Goal: Navigation & Orientation: Find specific page/section

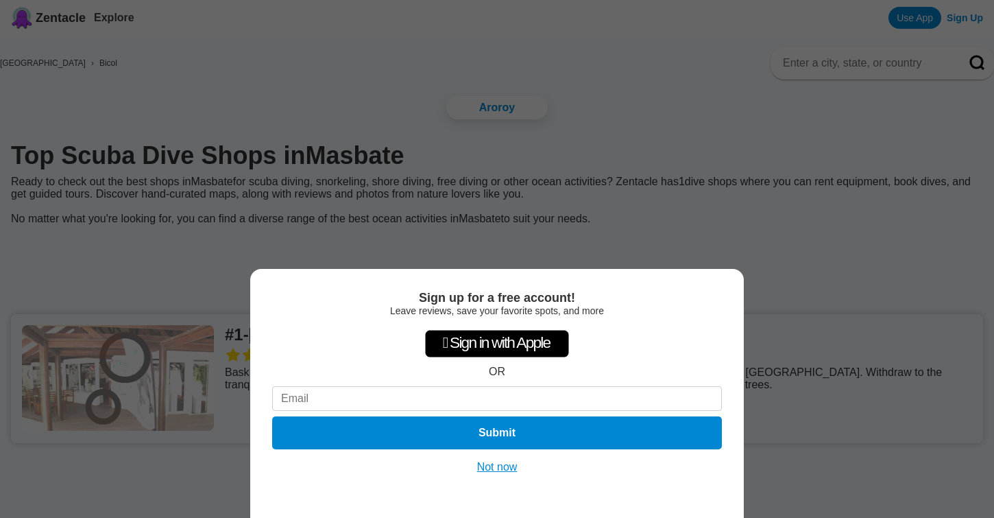
click at [464, 396] on input at bounding box center [497, 398] width 450 height 25
type input "lgullahorn@aol.com"
click at [482, 435] on button "Submit" at bounding box center [496, 433] width 459 height 34
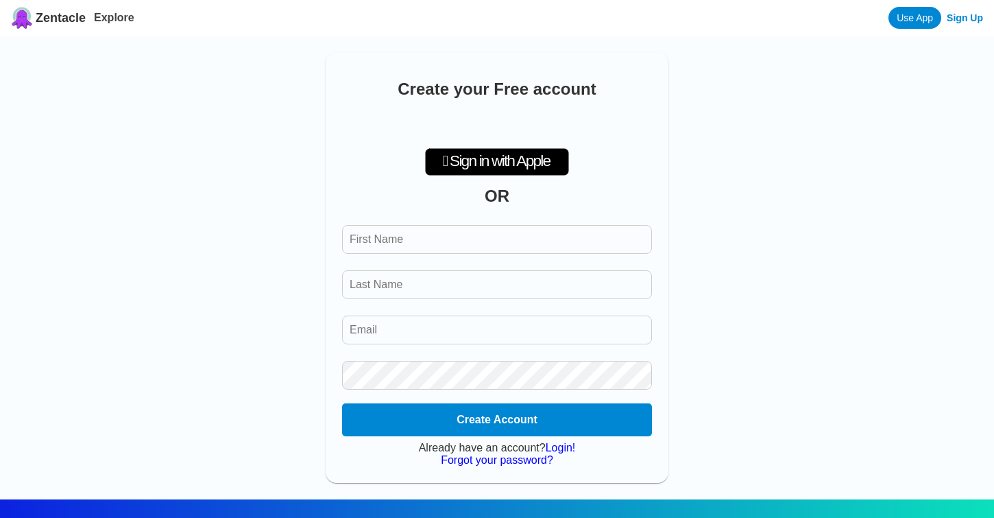
click at [520, 237] on input "First Name" at bounding box center [497, 239] width 310 height 29
type input "Leslie"
type input "Olson"
type input "lgullahorn@aol.com"
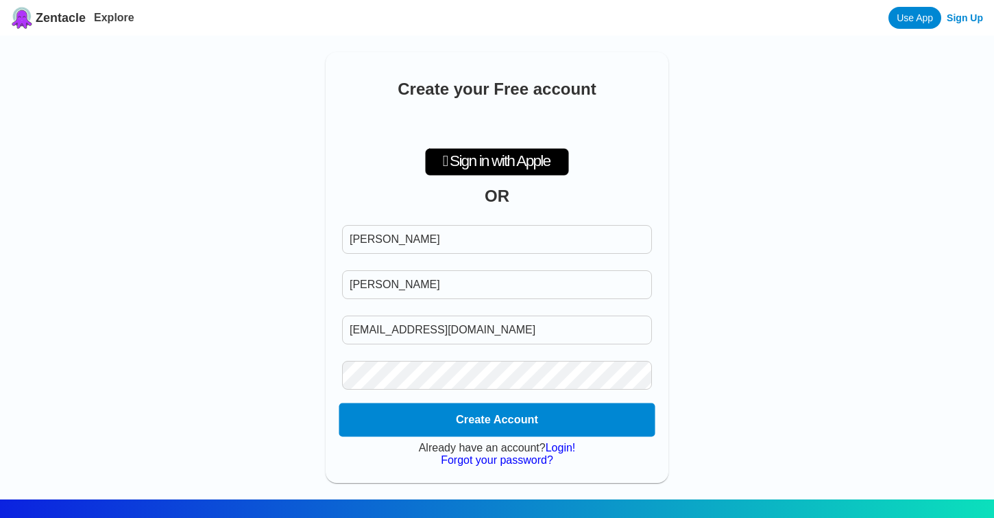
click at [470, 422] on button "Create Account" at bounding box center [497, 420] width 316 height 34
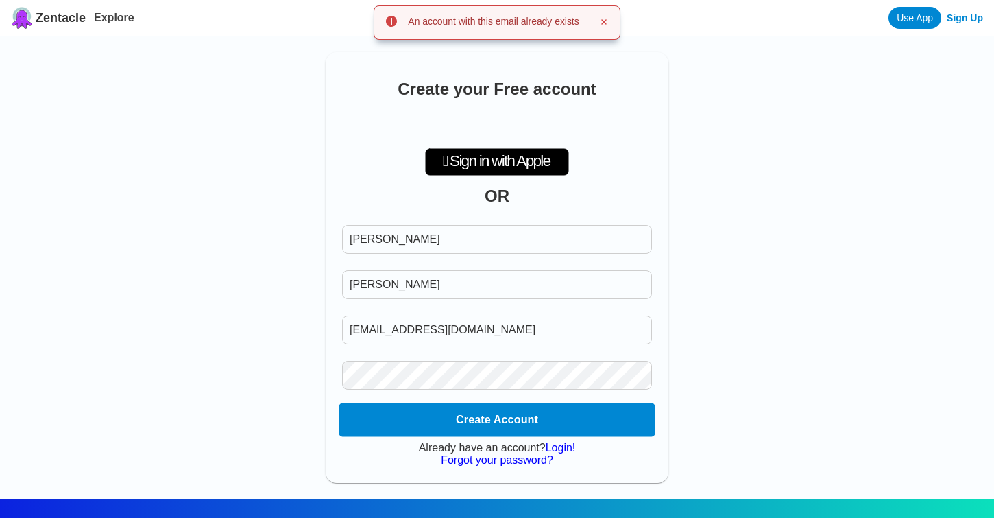
click at [470, 422] on button "Create Account" at bounding box center [497, 420] width 316 height 34
click at [465, 335] on input "Email" at bounding box center [497, 329] width 310 height 29
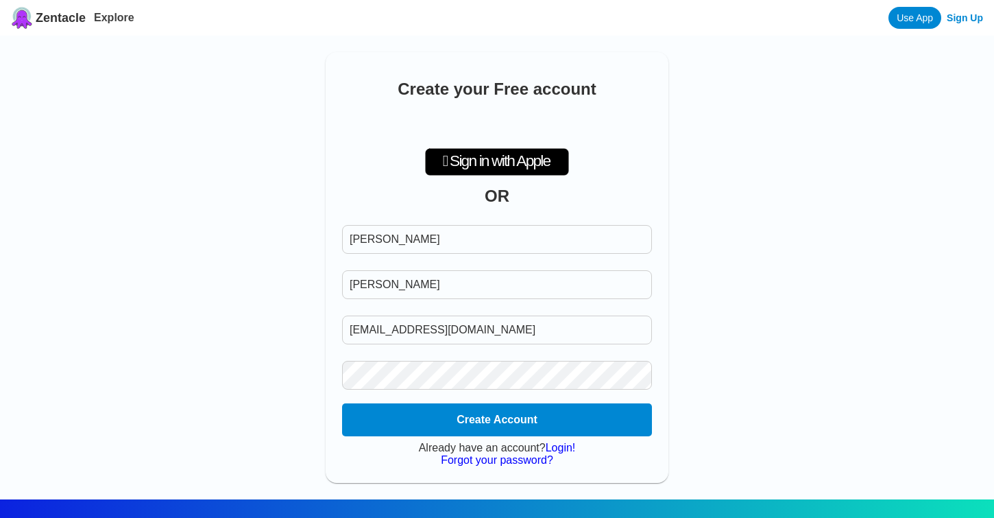
click at [563, 453] on link "Login!" at bounding box center [561, 448] width 30 height 12
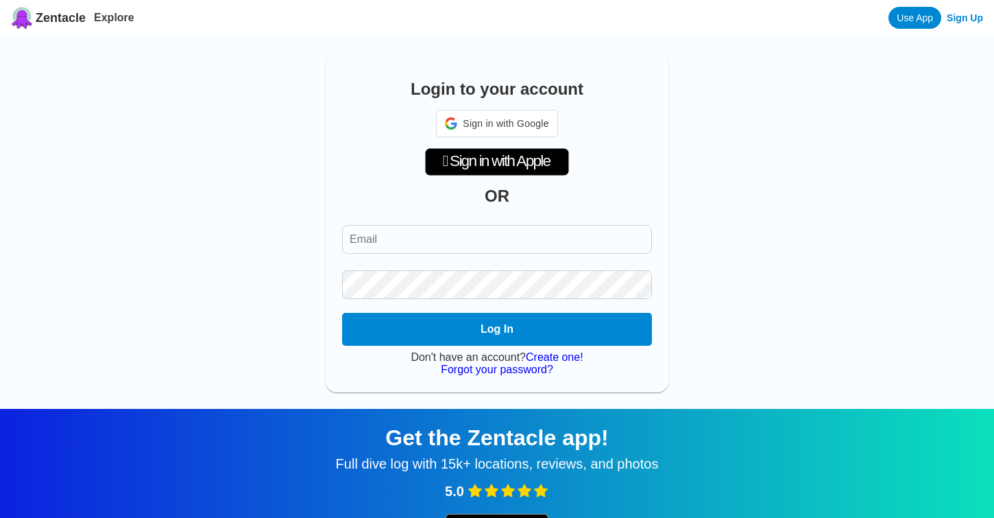
click at [521, 210] on div "Login to your account Sign in with Google Sign in with Google. Opens in new tab…" at bounding box center [497, 222] width 343 height 340
click at [513, 241] on input "Email" at bounding box center [497, 239] width 310 height 29
type input "lgullahorn@aol.com"
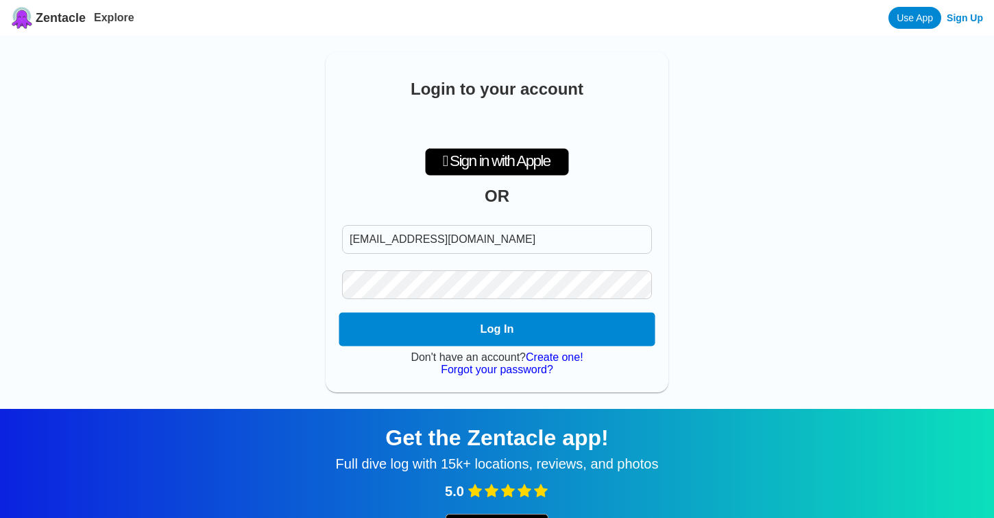
click at [509, 333] on button "Log In" at bounding box center [497, 330] width 316 height 34
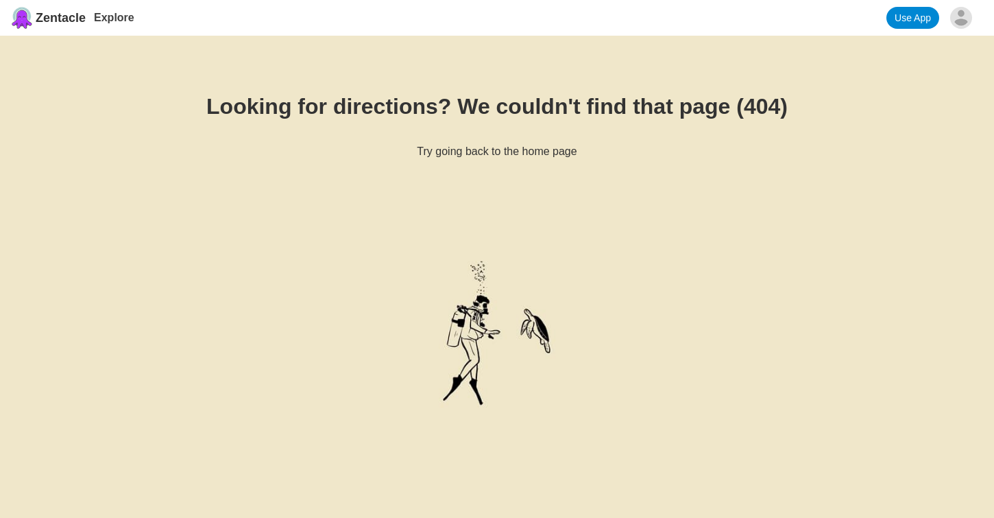
click at [909, 15] on link "Use App" at bounding box center [913, 18] width 53 height 22
click at [925, 16] on link "Use App" at bounding box center [913, 18] width 53 height 22
click at [72, 19] on span "Zentacle" at bounding box center [61, 18] width 50 height 14
click at [68, 12] on span "Zentacle" at bounding box center [61, 18] width 50 height 14
click at [25, 19] on img at bounding box center [22, 18] width 22 height 22
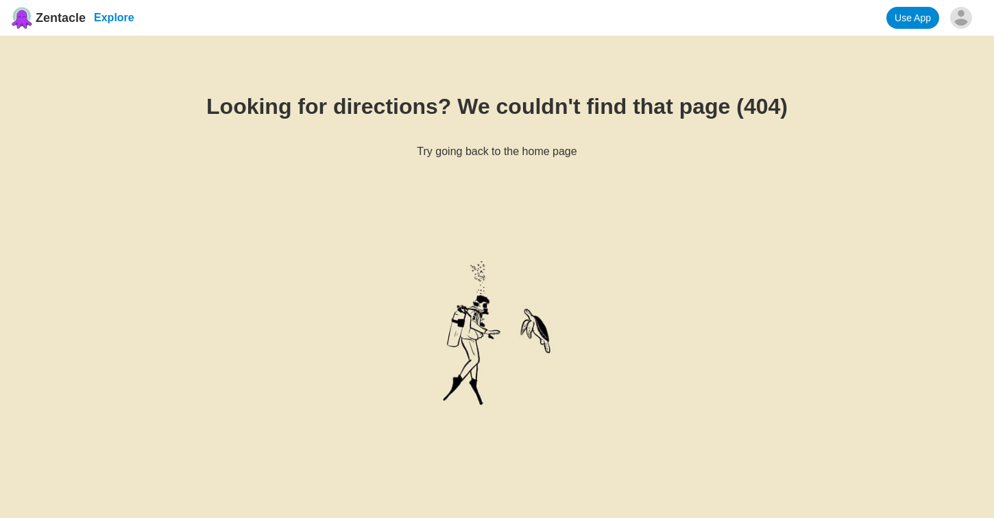
click at [119, 19] on link "Explore" at bounding box center [114, 18] width 40 height 12
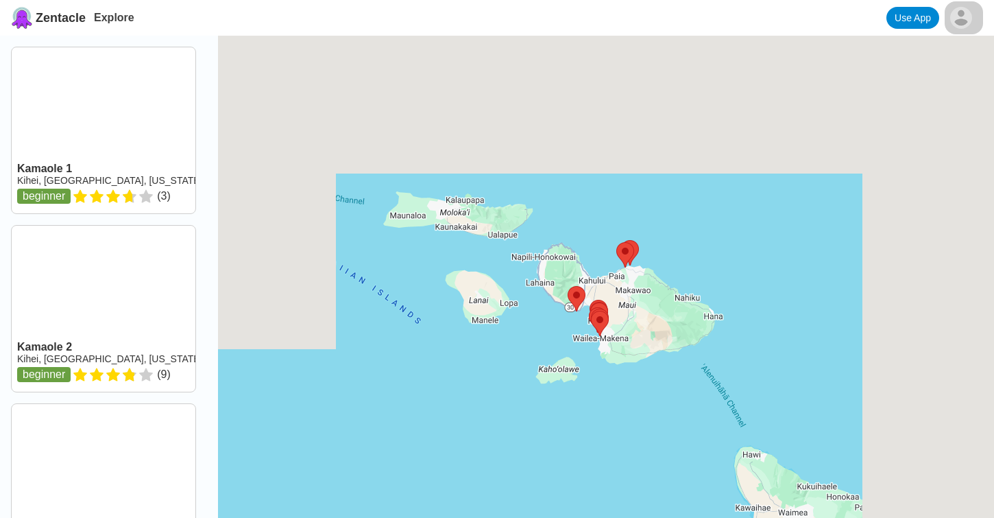
click at [957, 13] on html "Zentacle Explore Use App Leslie Olson View Profile Zentacle Pro Logout Kamaole …" at bounding box center [497, 479] width 994 height 959
